Goal: Find specific page/section: Find specific page/section

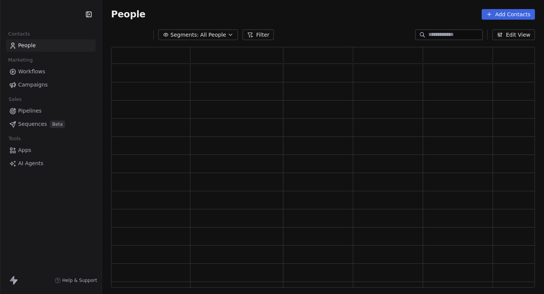
scroll to position [241, 424]
click at [31, 73] on span "Workflows" at bounding box center [31, 72] width 27 height 8
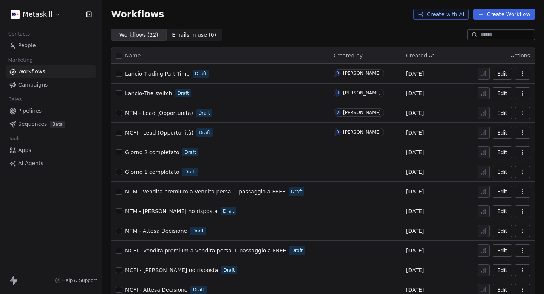
click at [180, 73] on span "Lancio-Trading Part-Time" at bounding box center [157, 74] width 65 height 6
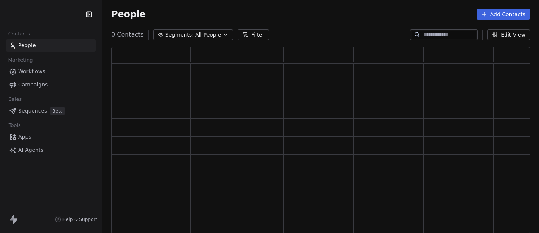
scroll to position [187, 418]
